Goal: Task Accomplishment & Management: Use online tool/utility

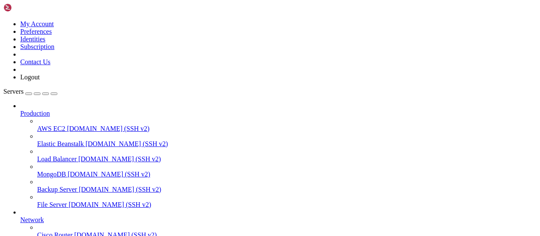
scroll to position [171, 0]
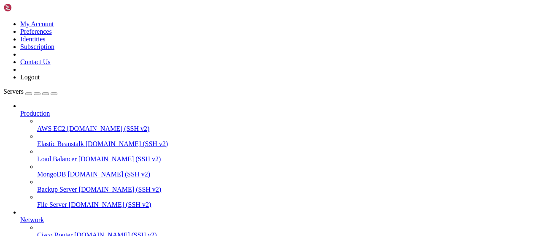
drag, startPoint x: 190, startPoint y: 688, endPoint x: 7, endPoint y: 537, distance: 237.2
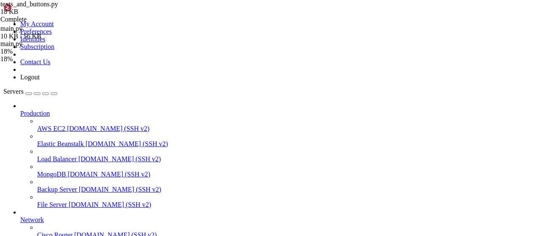
type input "/root/LinkQuest/task"
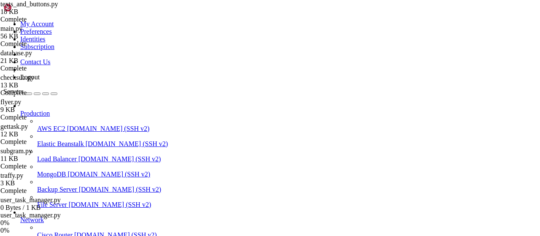
scroll to position [35, 0]
